Goal: Task Accomplishment & Management: Use online tool/utility

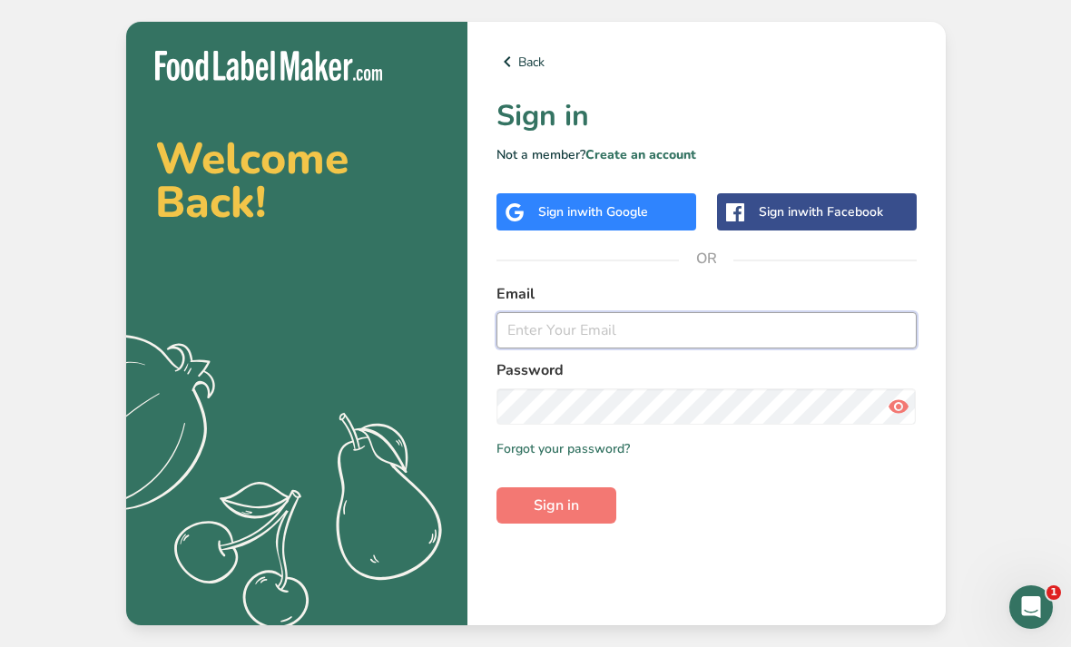
click at [800, 348] on input "email" at bounding box center [706, 330] width 420 height 36
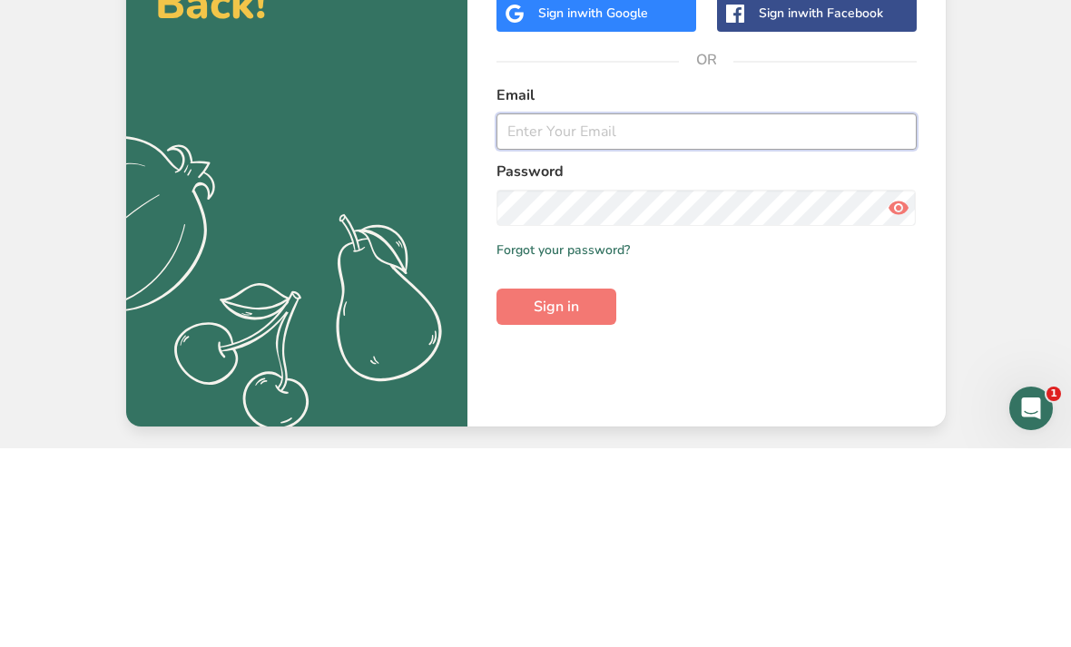
type input "theshumanscook@gmail.com"
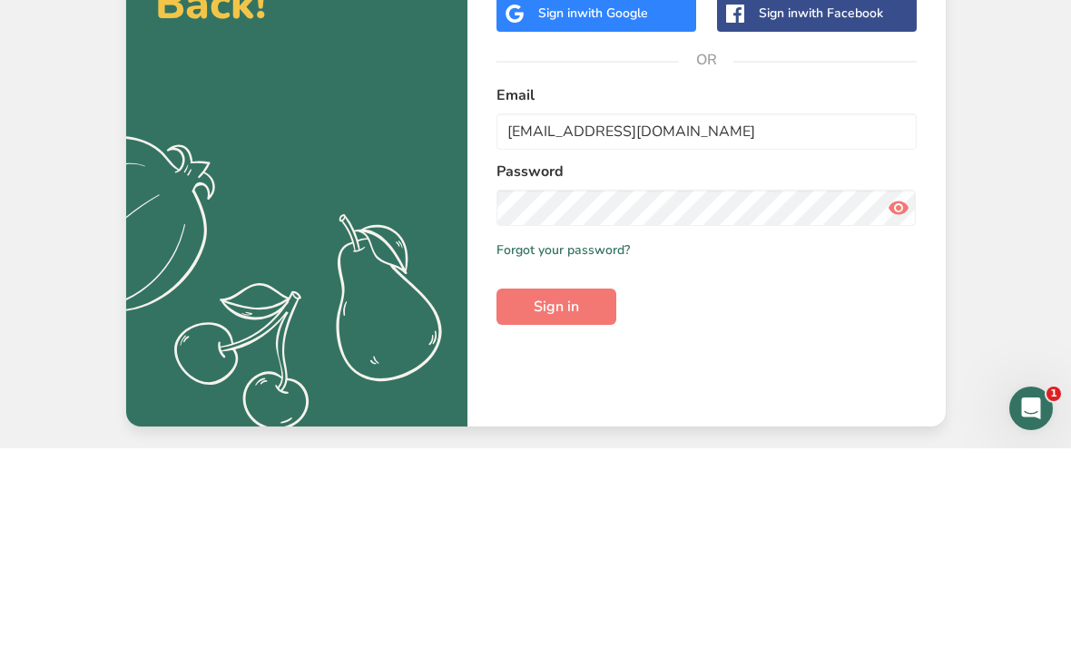
click at [555, 487] on button "Sign in" at bounding box center [556, 505] width 120 height 36
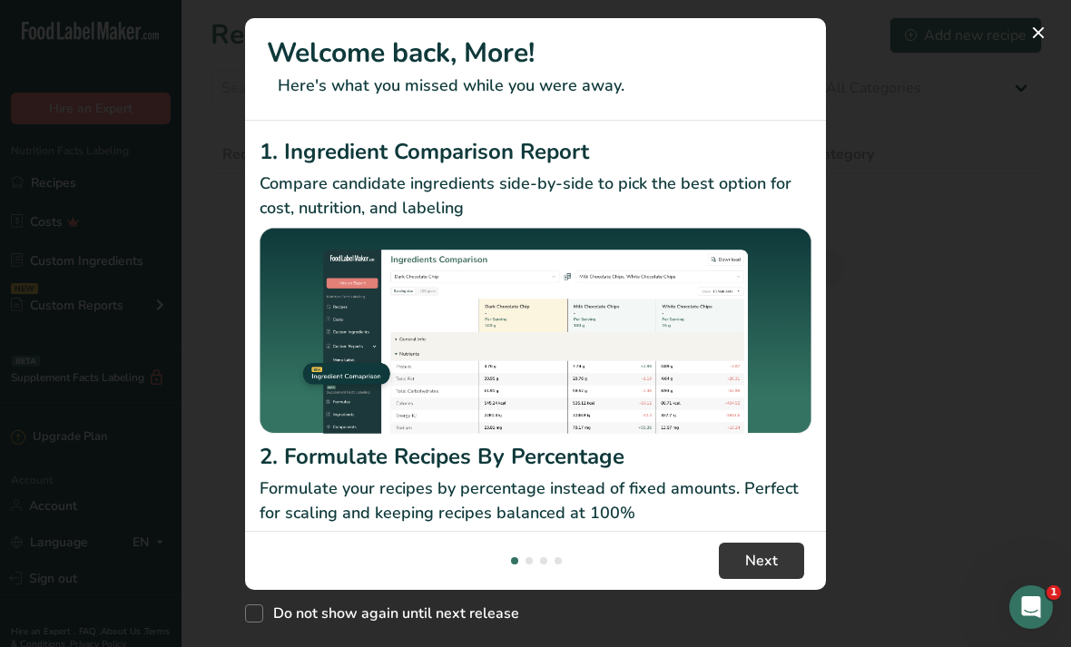
click at [1027, 93] on div "New Features" at bounding box center [535, 323] width 1071 height 647
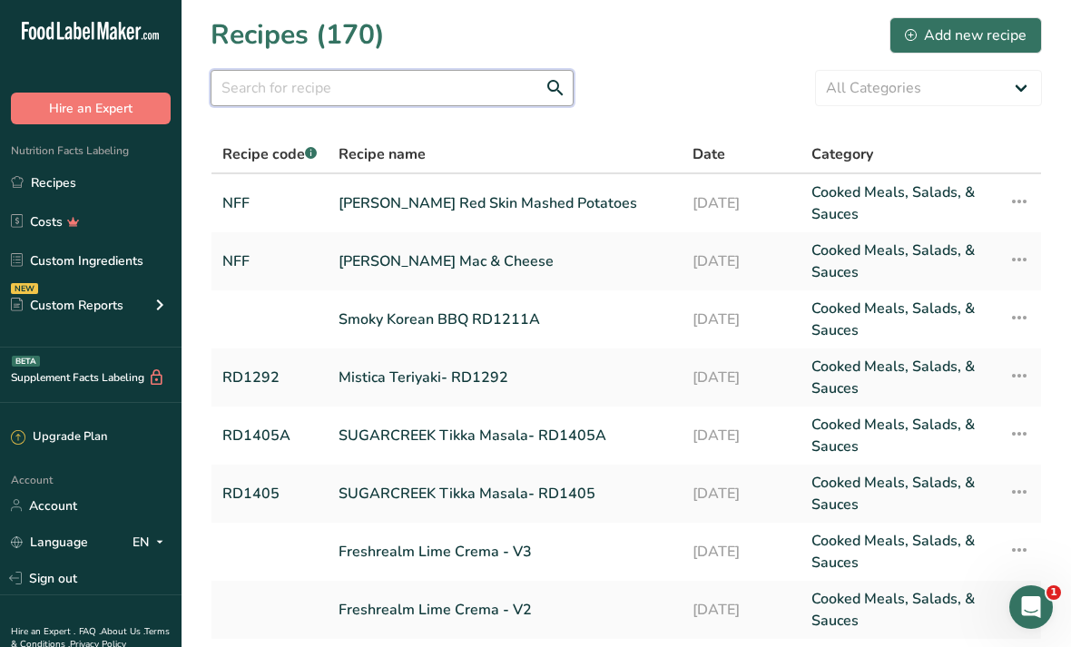
click at [457, 90] on input "text" at bounding box center [392, 88] width 363 height 36
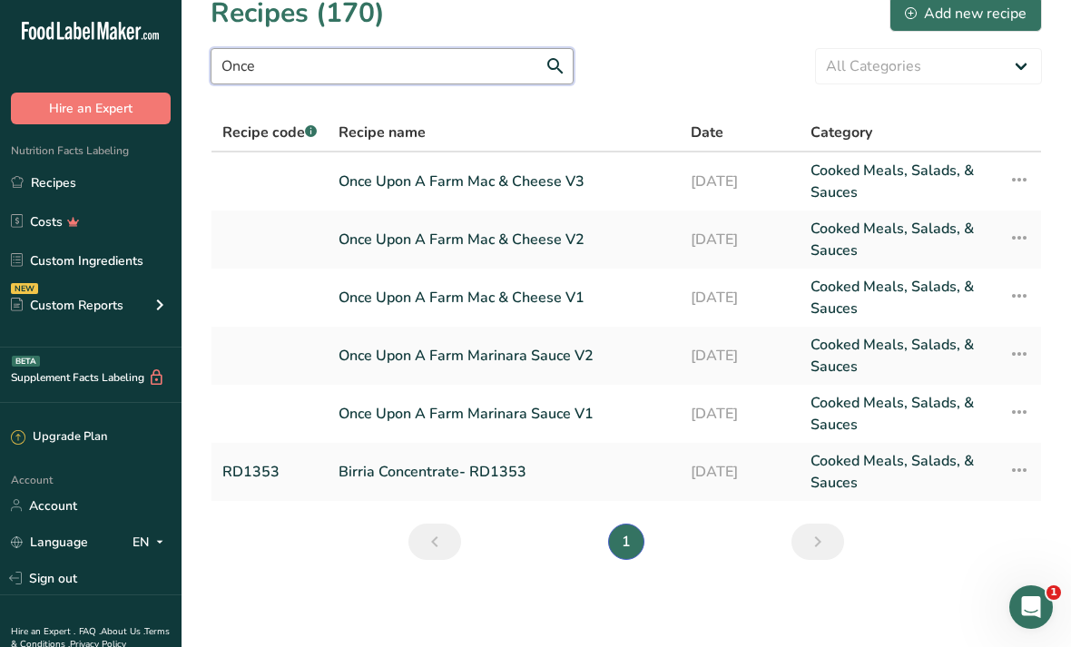
type input "Once"
click at [637, 392] on link "Once Upon A Farm Marinara Sauce V1" at bounding box center [504, 414] width 330 height 44
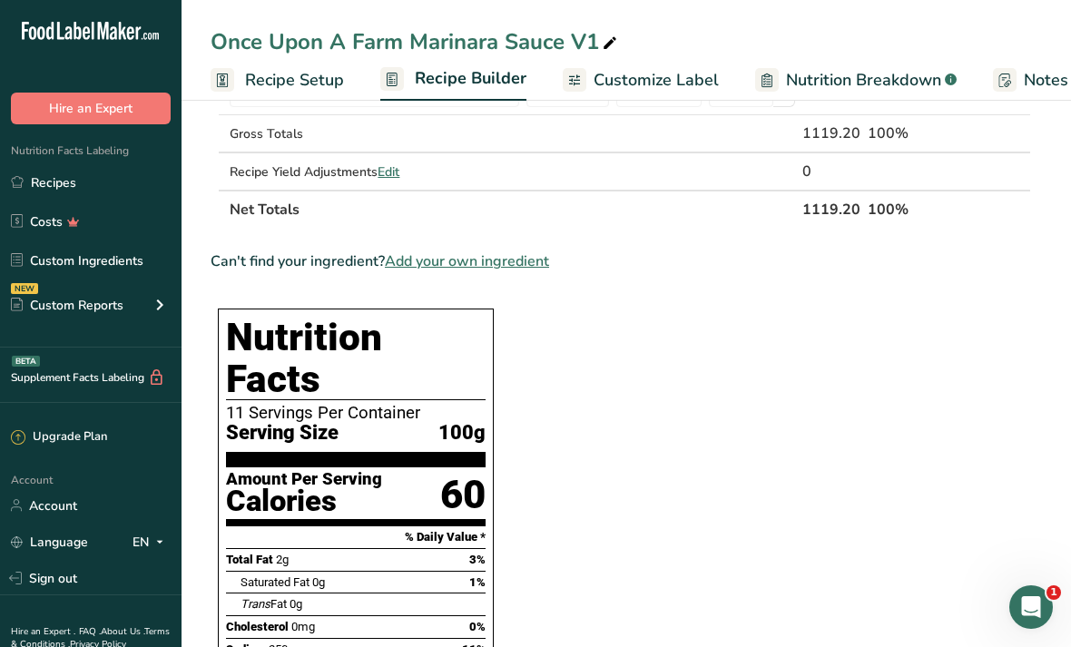
scroll to position [1065, 0]
